Goal: Check status: Check status

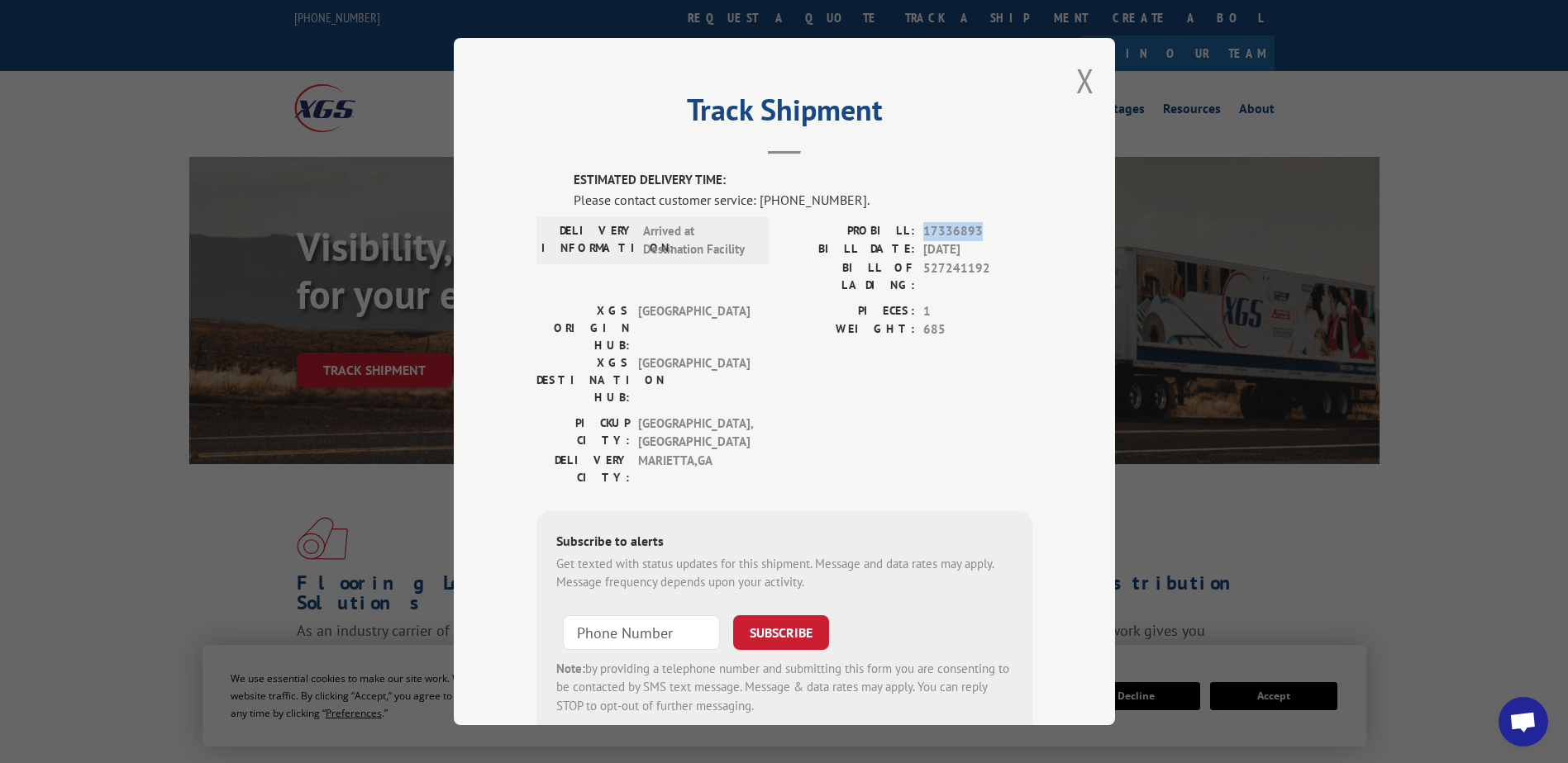
drag, startPoint x: 986, startPoint y: 230, endPoint x: 917, endPoint y: 227, distance: 69.1
click at [923, 227] on span "17336893" at bounding box center [978, 232] width 109 height 19
copy span "17336893"
click at [1080, 82] on button "Close modal" at bounding box center [1085, 80] width 18 height 44
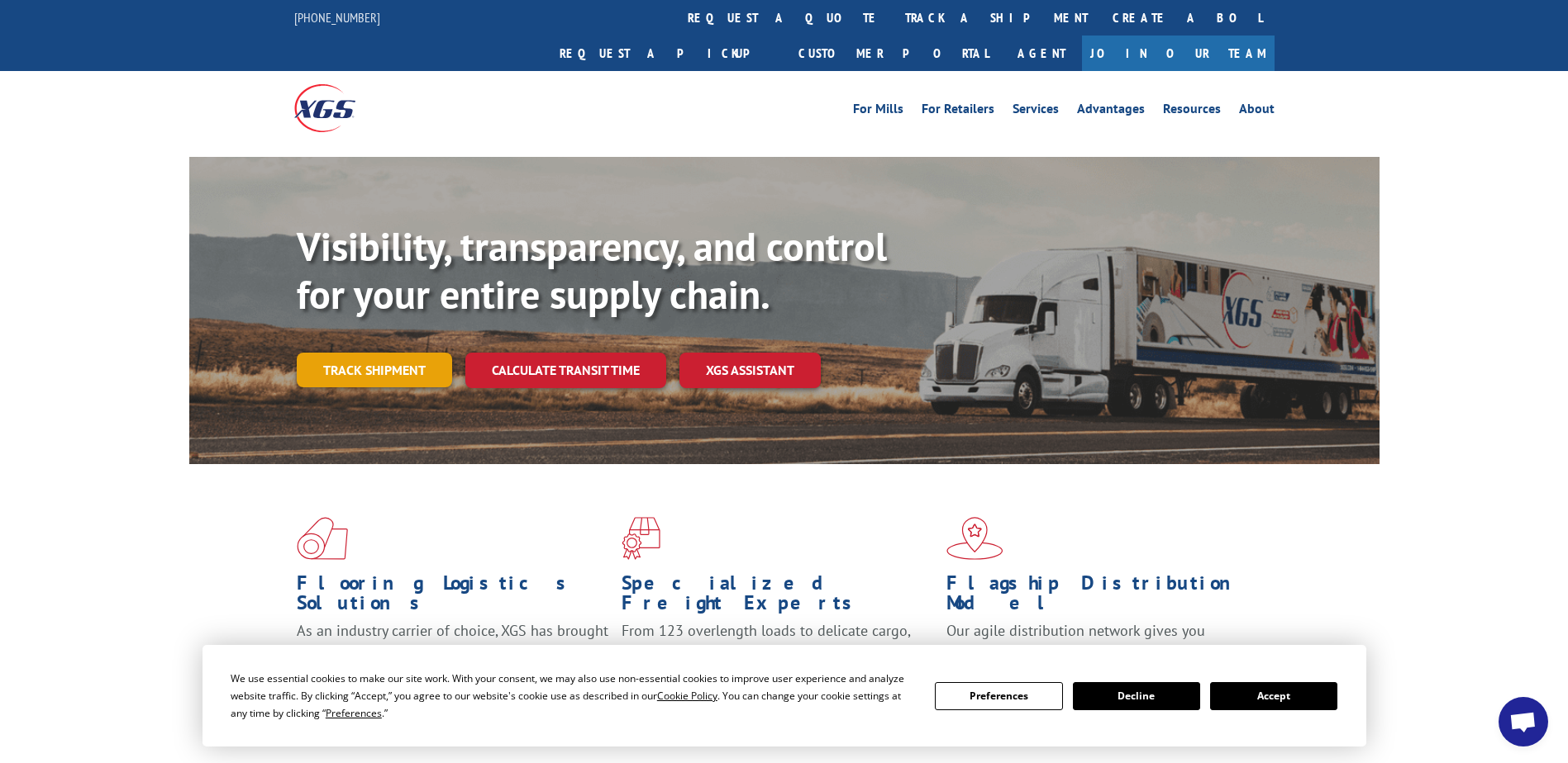
click at [396, 353] on link "Track shipment" at bounding box center [374, 370] width 156 height 35
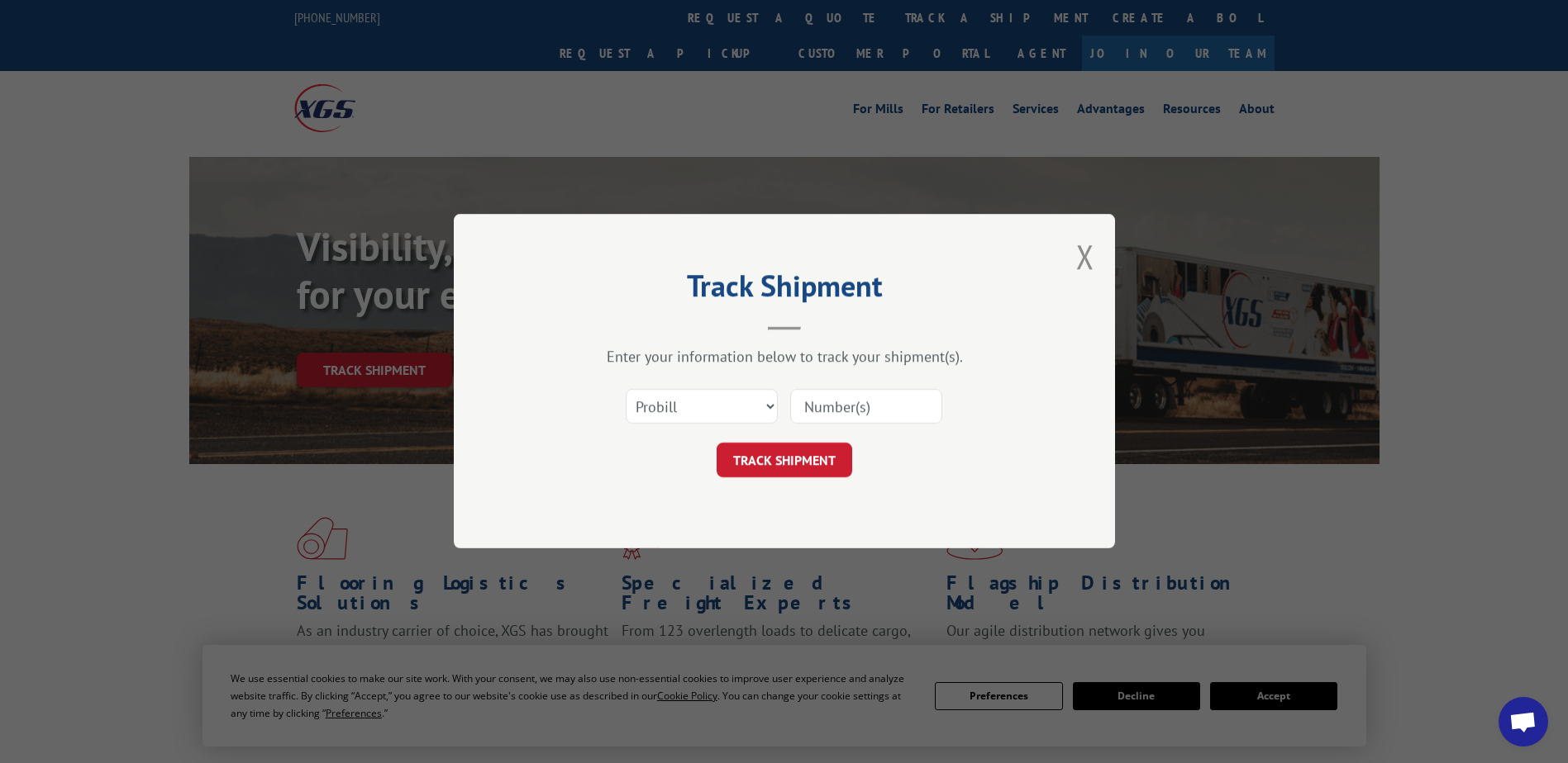
click at [846, 407] on input at bounding box center [866, 407] width 152 height 35
paste input "17336893"
type input "17336893"
click button "TRACK SHIPMENT" at bounding box center [784, 461] width 136 height 35
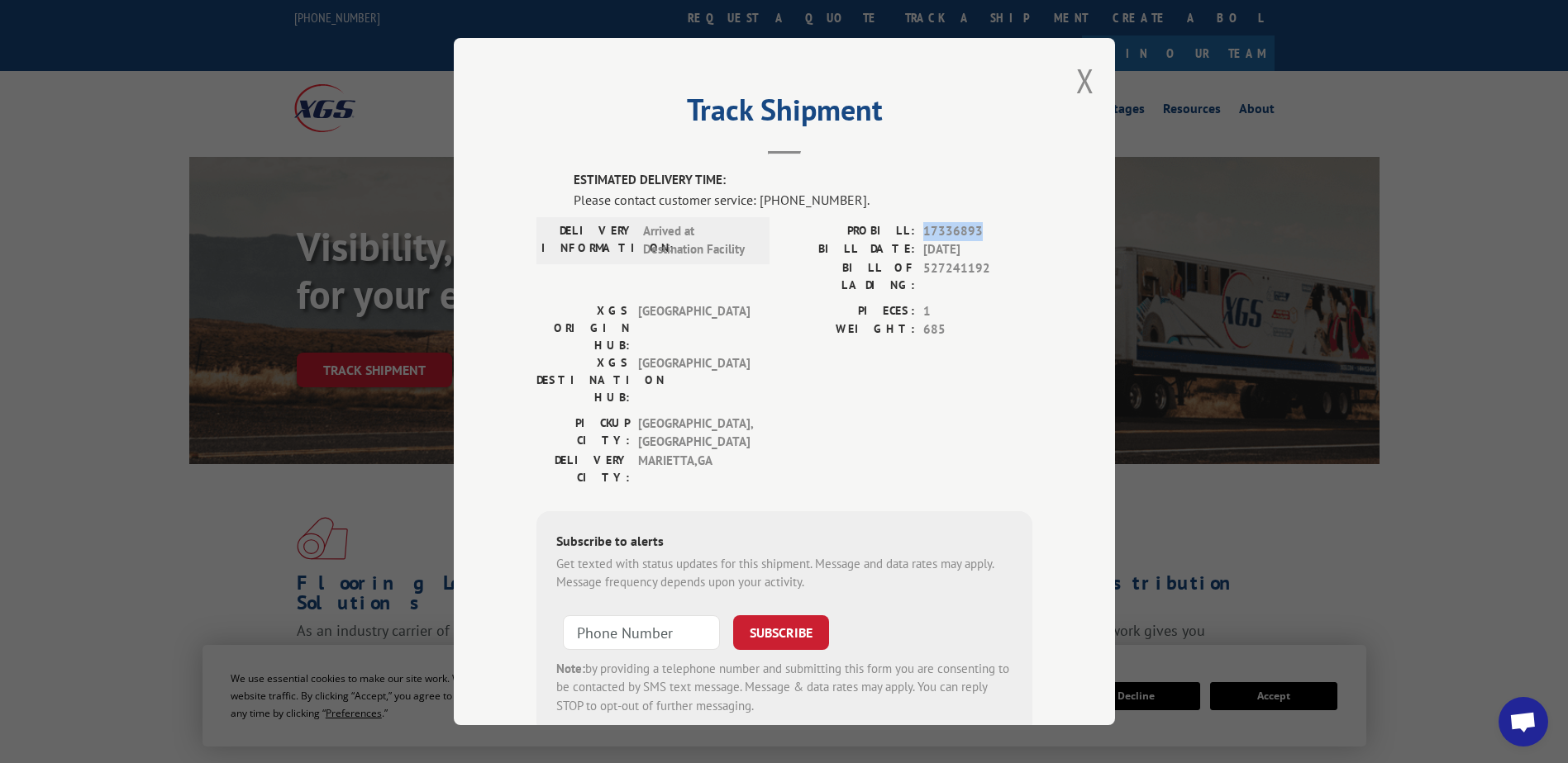
drag, startPoint x: 978, startPoint y: 219, endPoint x: 918, endPoint y: 229, distance: 60.8
click at [918, 229] on div "ESTIMATED DELIVERY TIME: Please contact customer service: [PHONE_NUMBER]. DELIV…" at bounding box center [784, 453] width 496 height 564
